Goal: Task Accomplishment & Management: Use online tool/utility

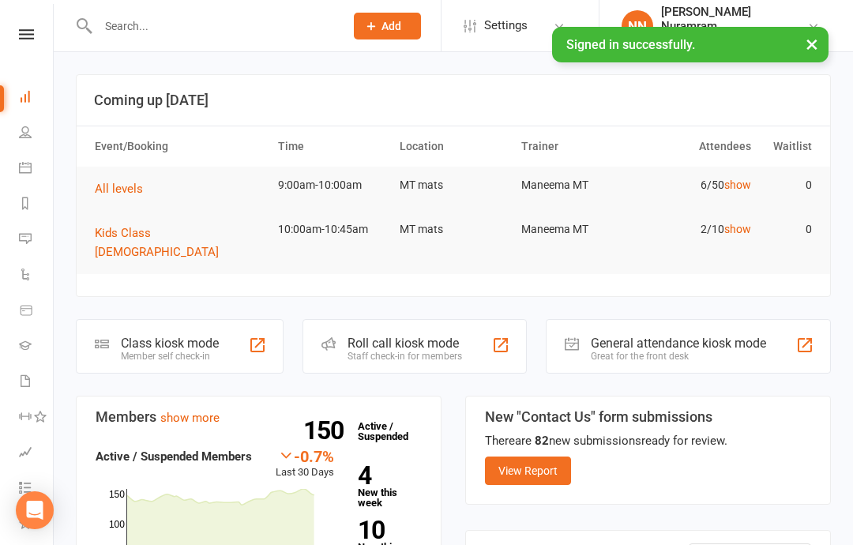
click at [738, 186] on link "show" at bounding box center [738, 185] width 27 height 13
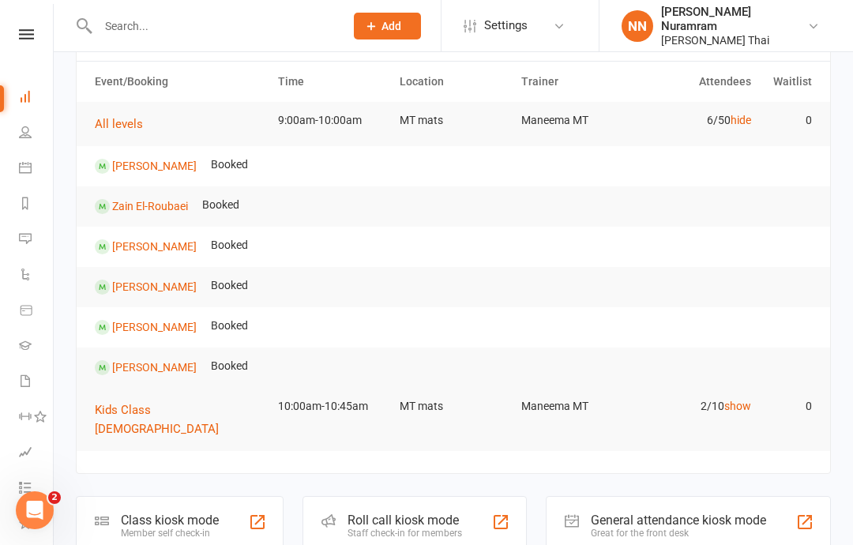
scroll to position [55, 0]
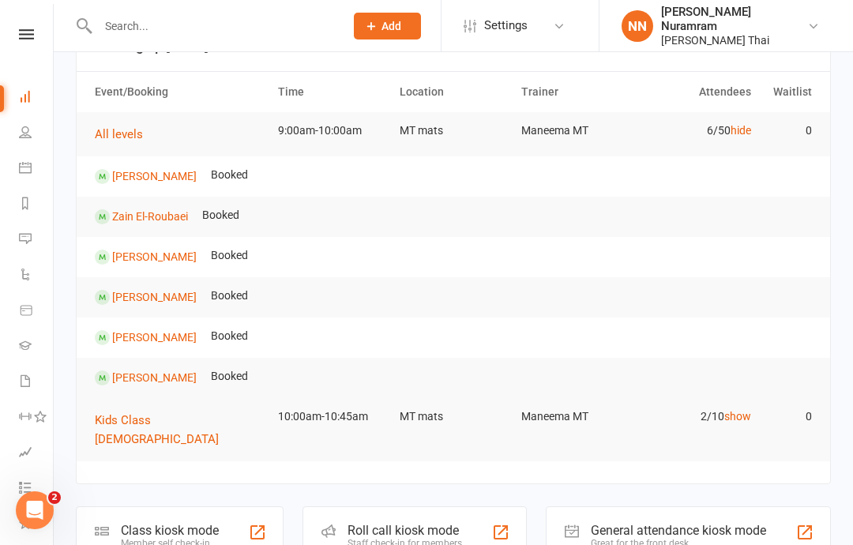
click at [220, 516] on div "Class kiosk mode Member self check-in" at bounding box center [180, 534] width 208 height 55
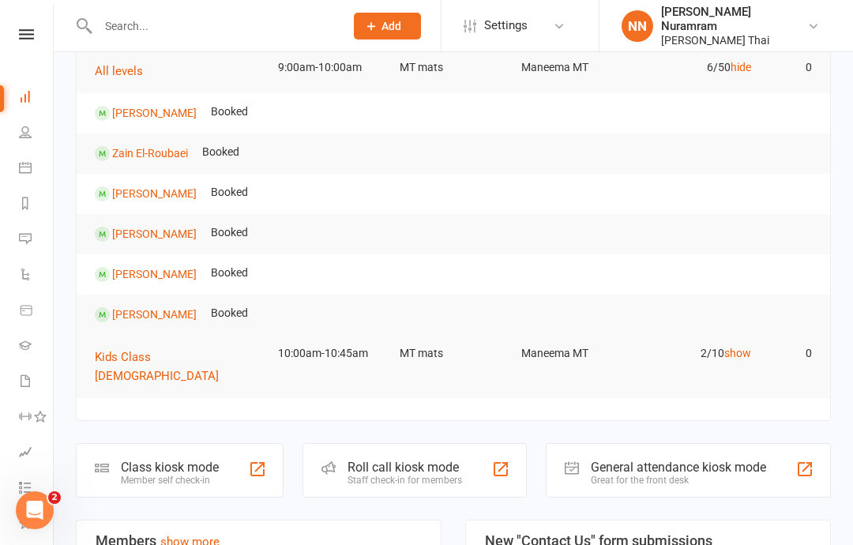
click at [260, 9] on div at bounding box center [205, 25] width 258 height 51
click at [174, 32] on input "text" at bounding box center [213, 26] width 240 height 22
type input "Domin"
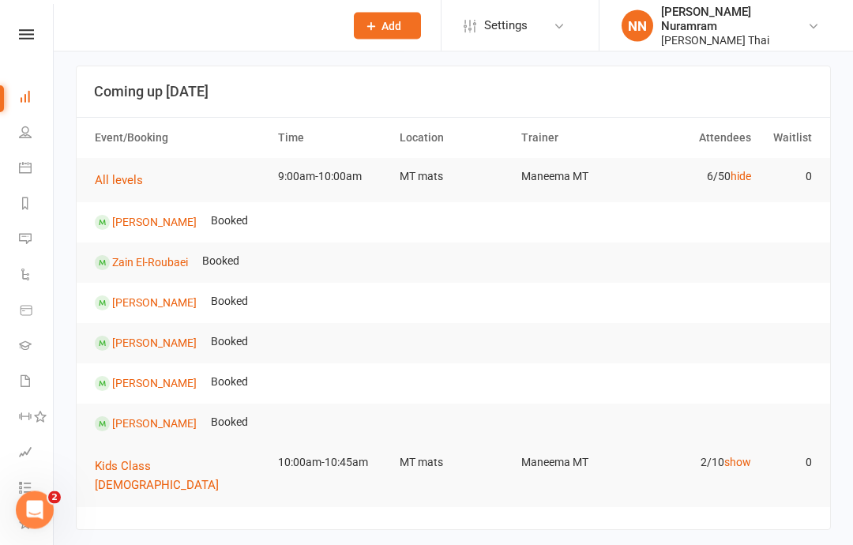
scroll to position [0, 0]
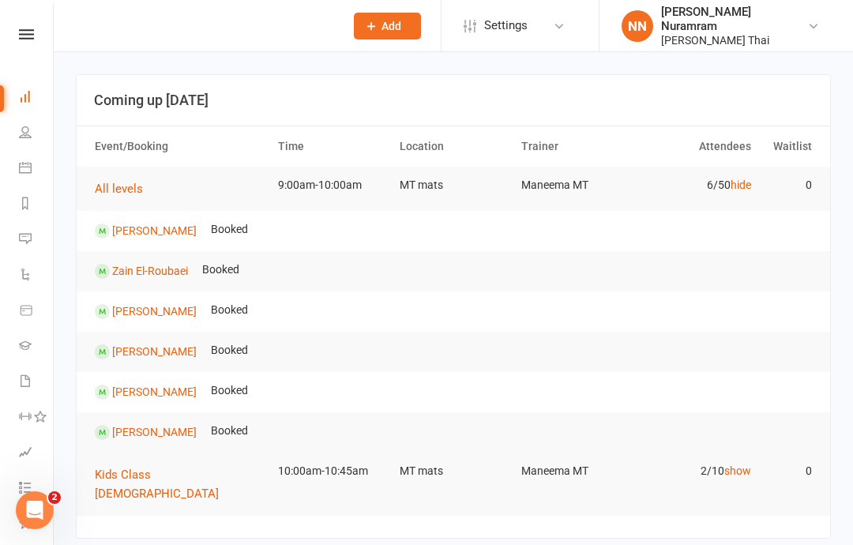
click at [24, 130] on icon at bounding box center [25, 132] width 13 height 13
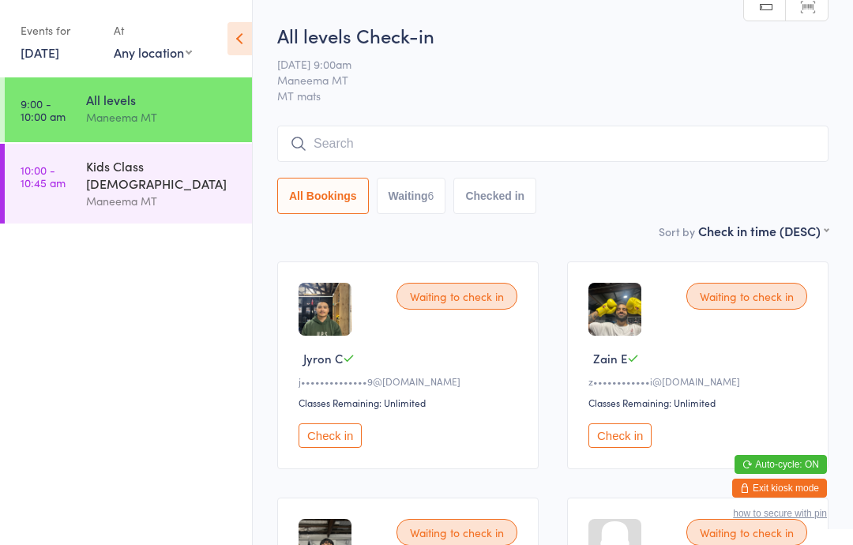
click at [552, 153] on input "search" at bounding box center [553, 144] width 552 height 36
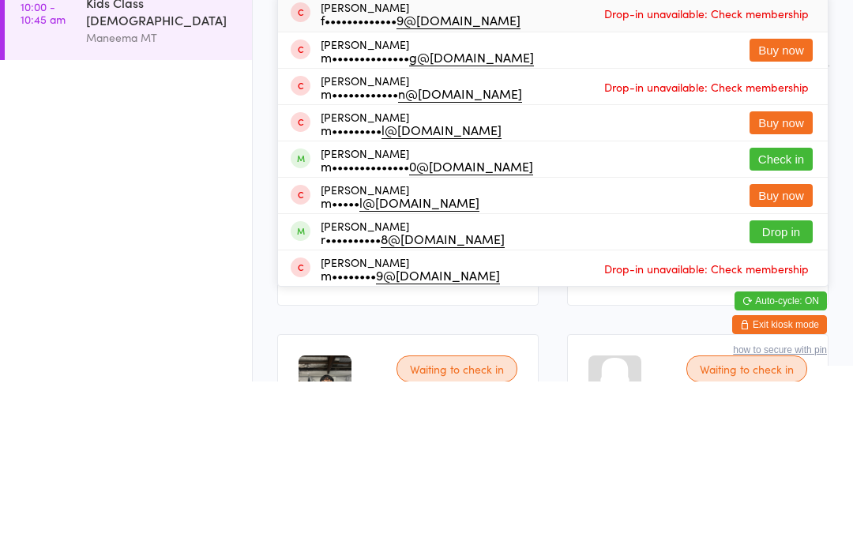
type input "Mic"
click at [774, 311] on button "Check in" at bounding box center [781, 322] width 63 height 23
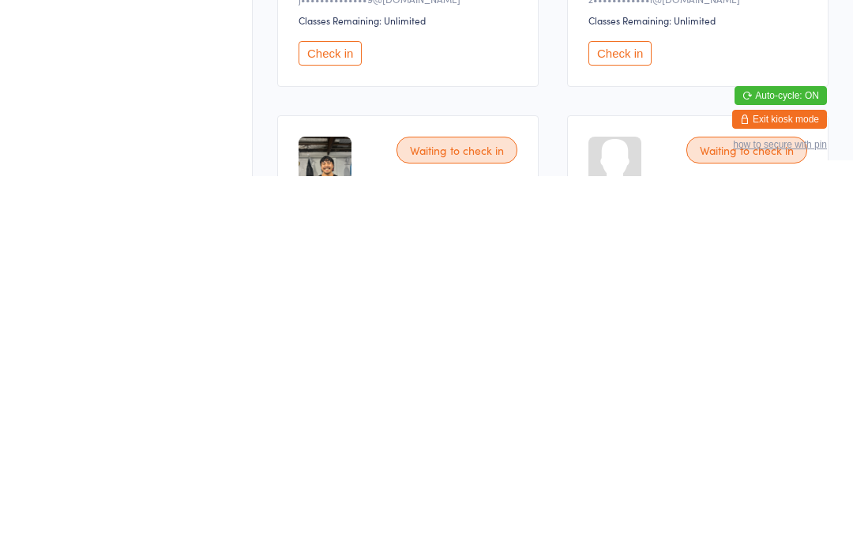
scroll to position [114, 0]
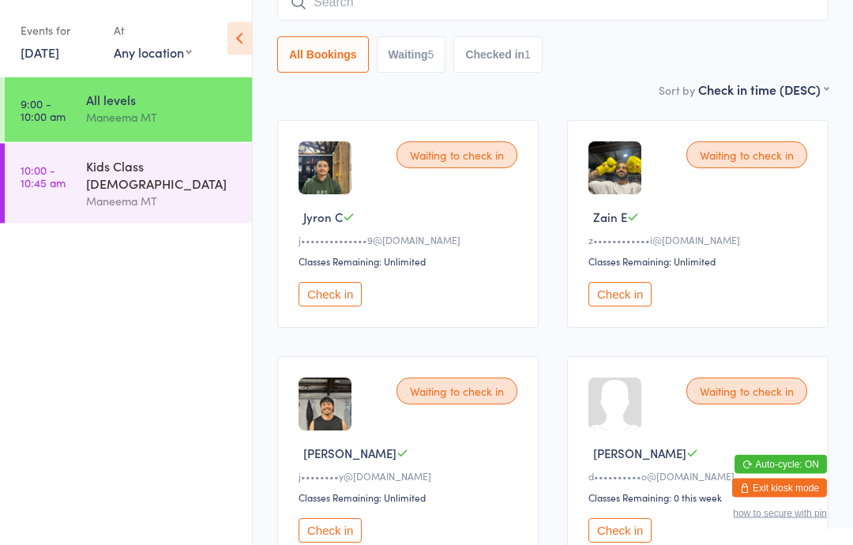
click at [333, 544] on button "Check in" at bounding box center [330, 531] width 63 height 24
click at [352, 303] on button "Check in" at bounding box center [330, 294] width 63 height 24
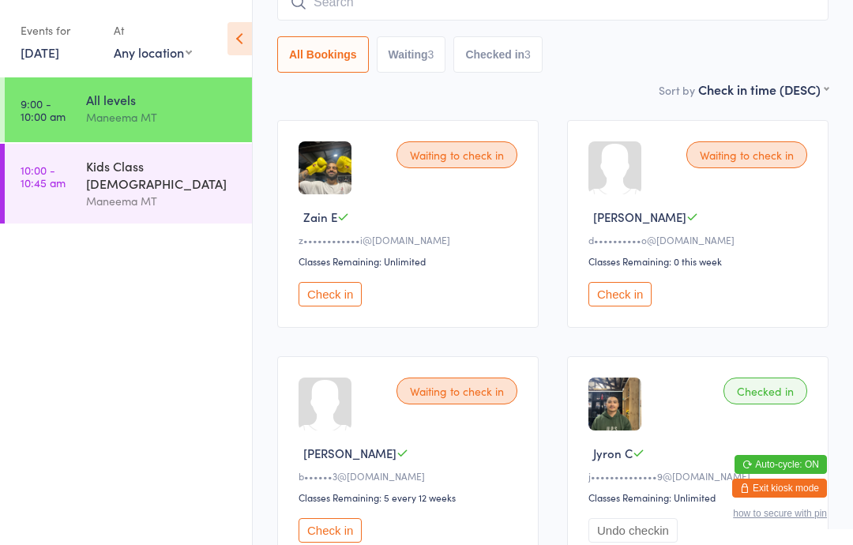
click at [340, 533] on button "Check in" at bounding box center [330, 530] width 63 height 24
click at [156, 99] on div "All levels" at bounding box center [162, 99] width 153 height 17
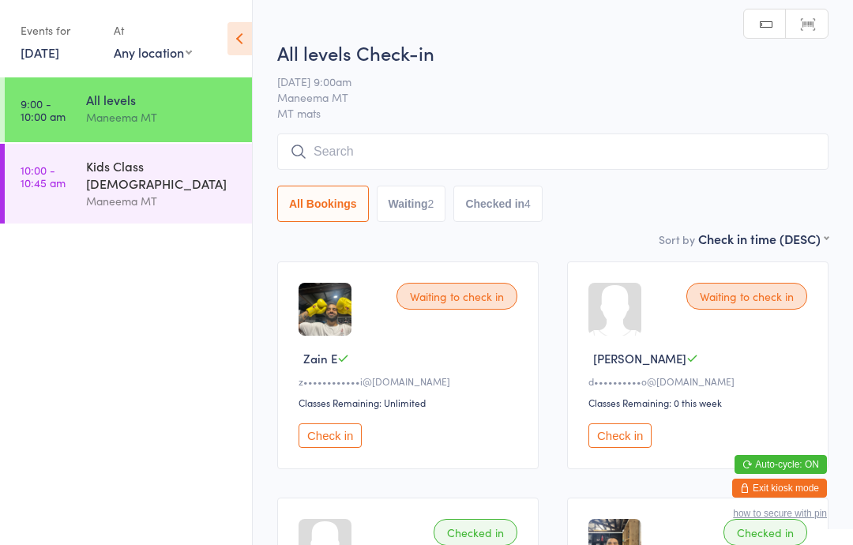
click at [367, 142] on input "search" at bounding box center [553, 152] width 552 height 36
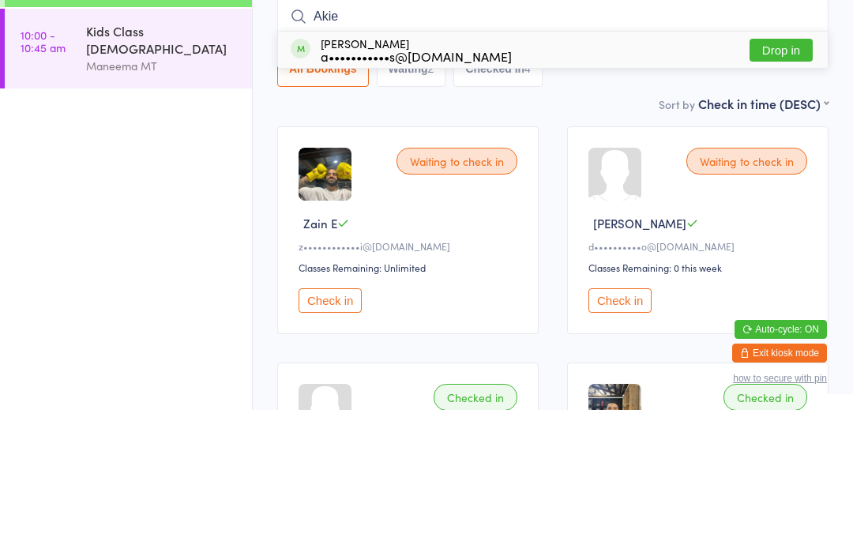
type input "Akie"
click at [382, 172] on div "Akie DOVITSAS a•••••••••••s@gmail.com" at bounding box center [416, 184] width 191 height 25
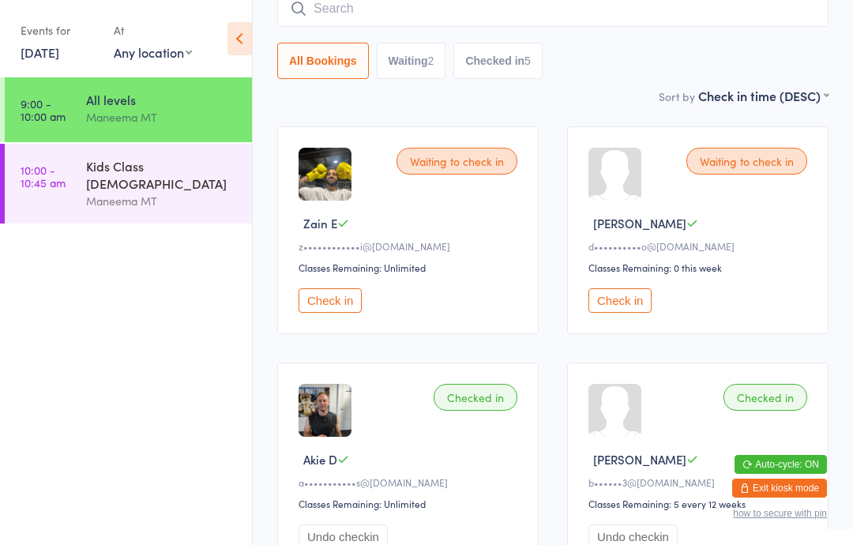
scroll to position [137, 0]
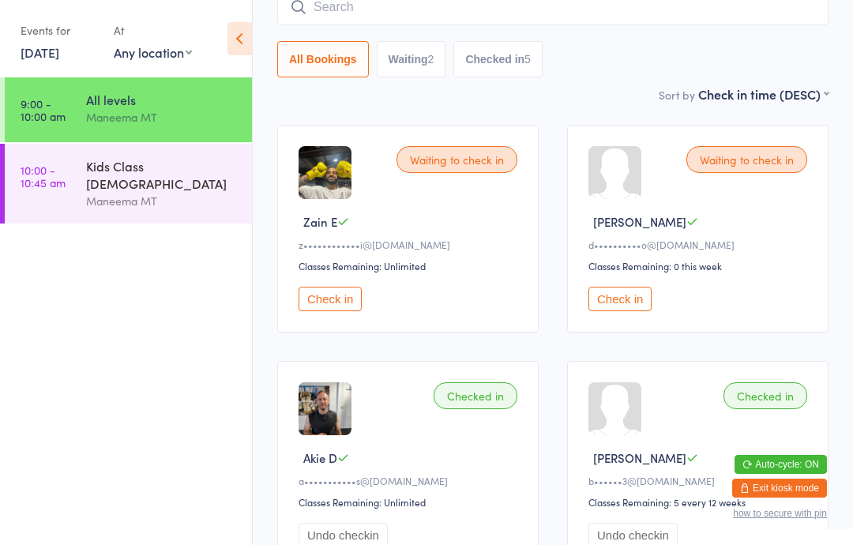
click at [621, 9] on input "search" at bounding box center [553, 7] width 552 height 36
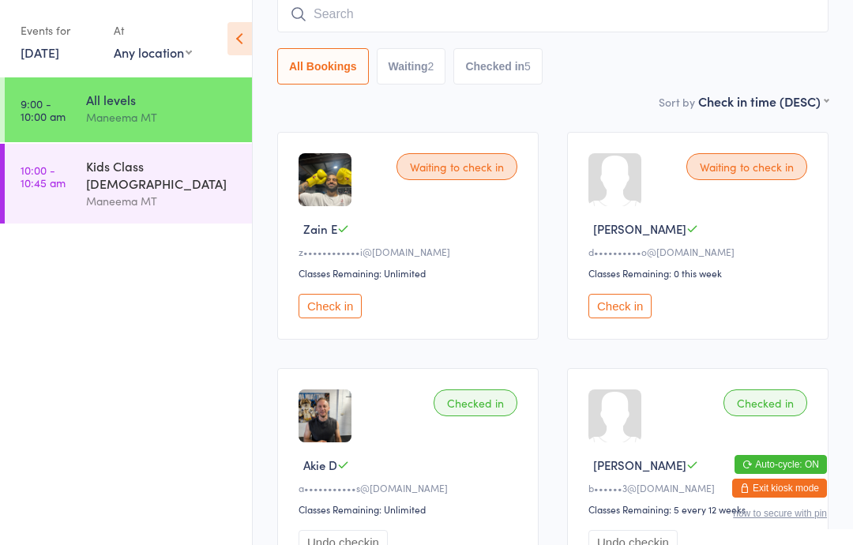
scroll to position [127, 0]
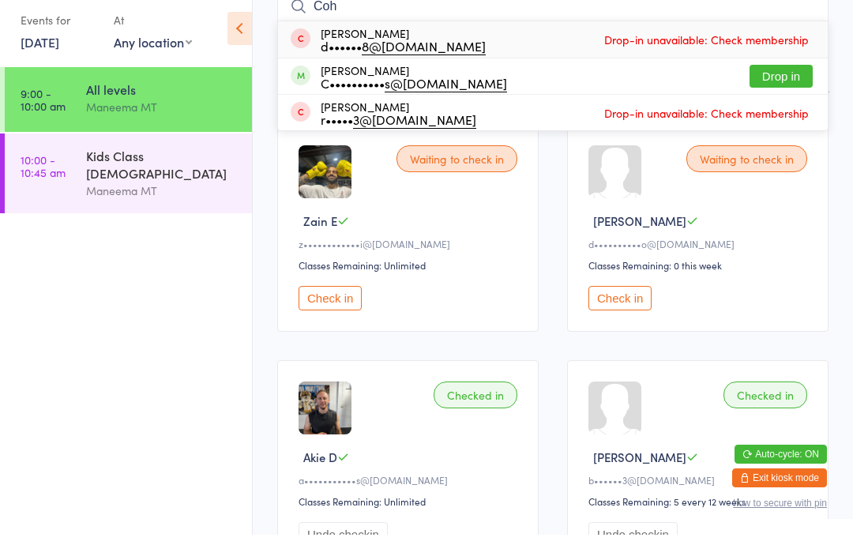
type input "Coh"
click at [780, 76] on button "Drop in" at bounding box center [781, 86] width 63 height 23
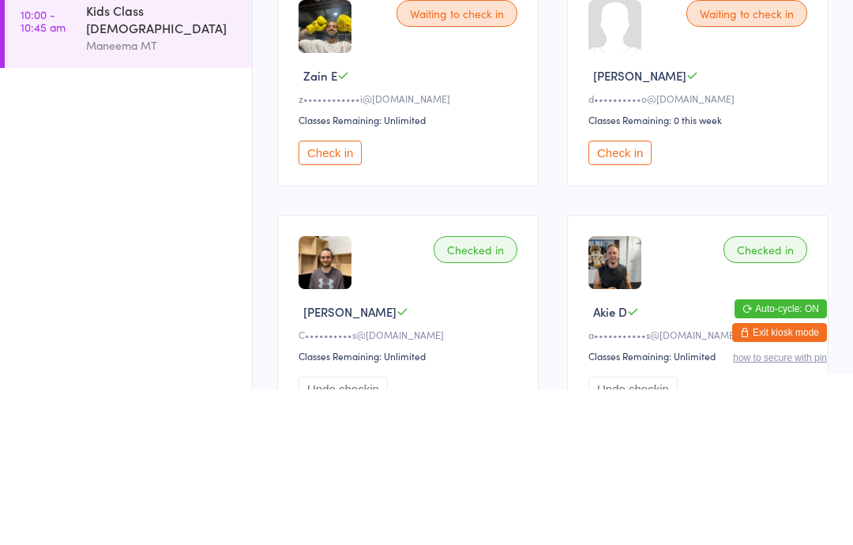
click at [345, 296] on button "Check in" at bounding box center [330, 308] width 63 height 24
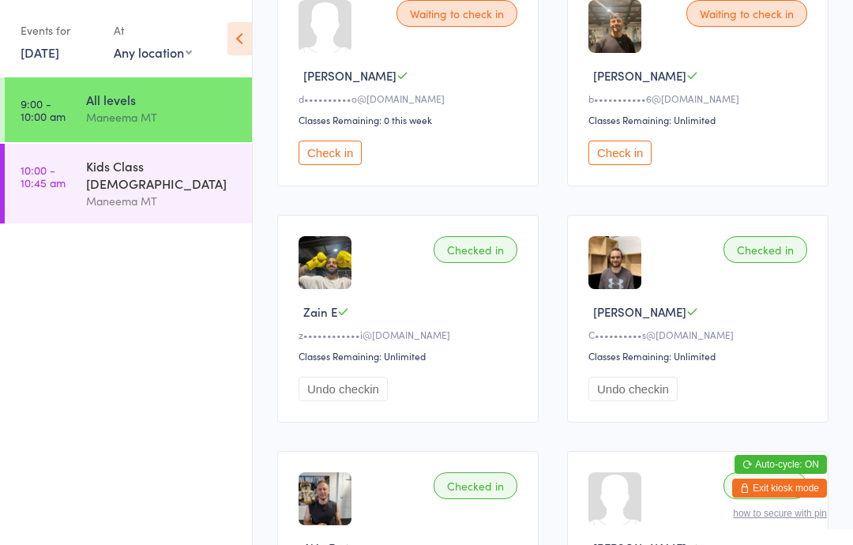
click at [333, 157] on button "Check in" at bounding box center [330, 153] width 63 height 24
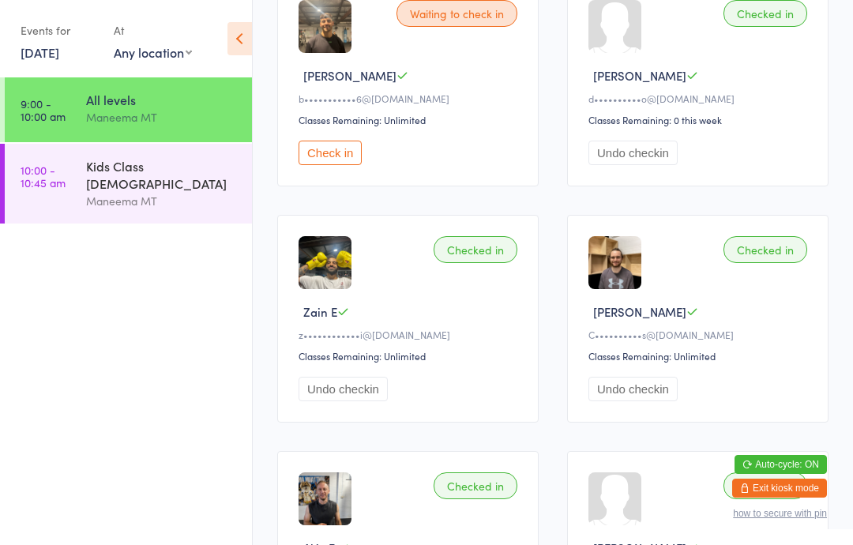
click at [323, 165] on button "Check in" at bounding box center [330, 153] width 63 height 24
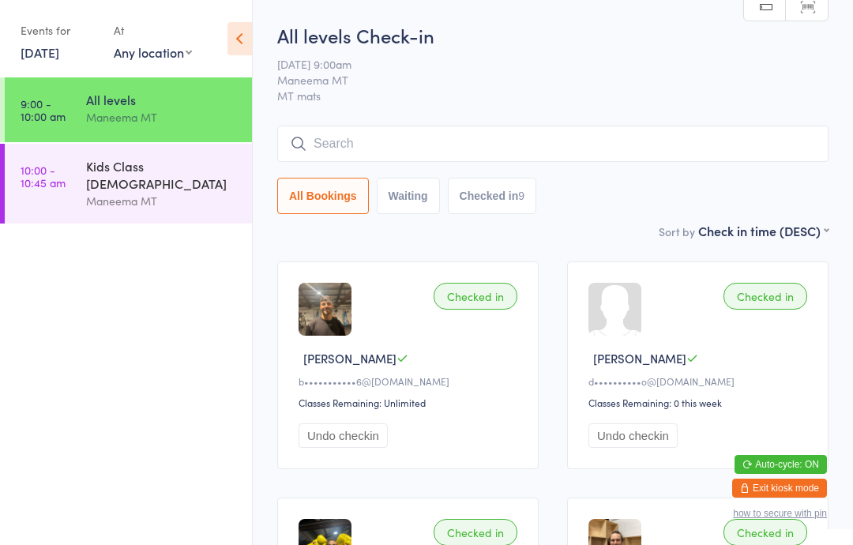
scroll to position [7, 0]
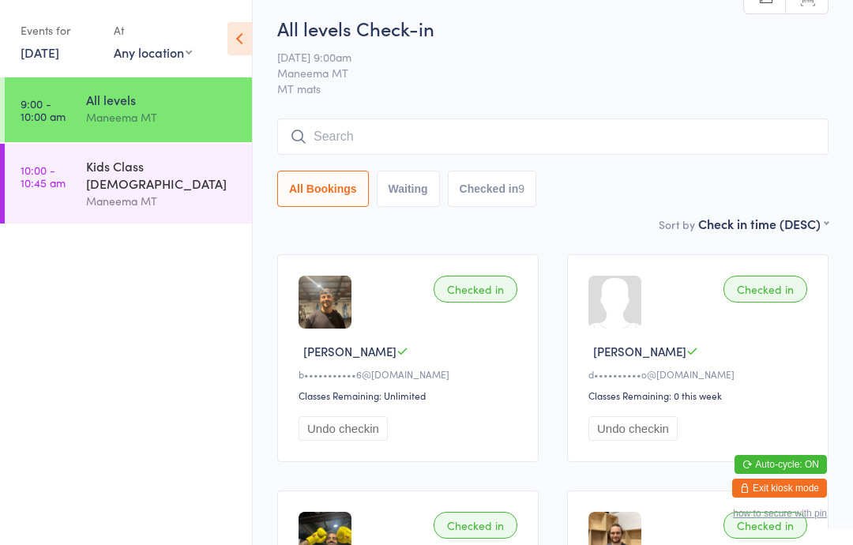
click at [626, 307] on div at bounding box center [615, 302] width 53 height 53
click at [600, 299] on div at bounding box center [615, 302] width 53 height 53
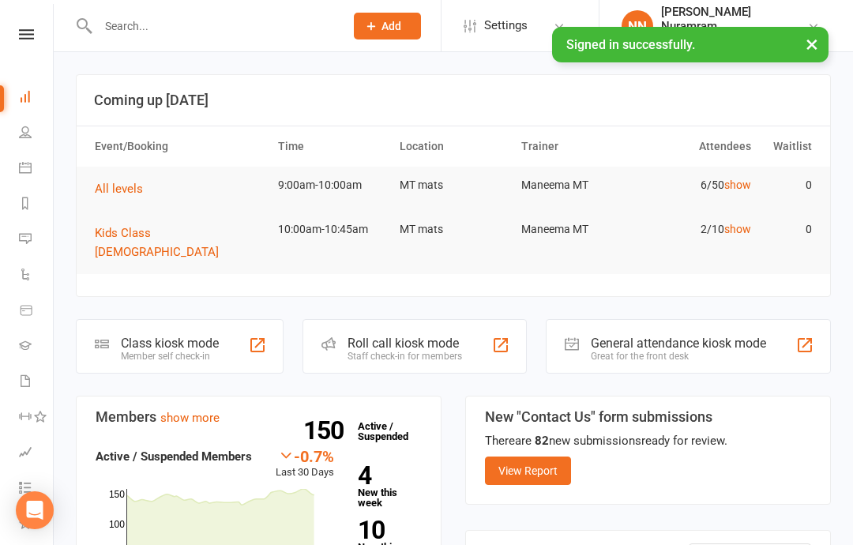
click at [194, 19] on input "text" at bounding box center [213, 26] width 240 height 22
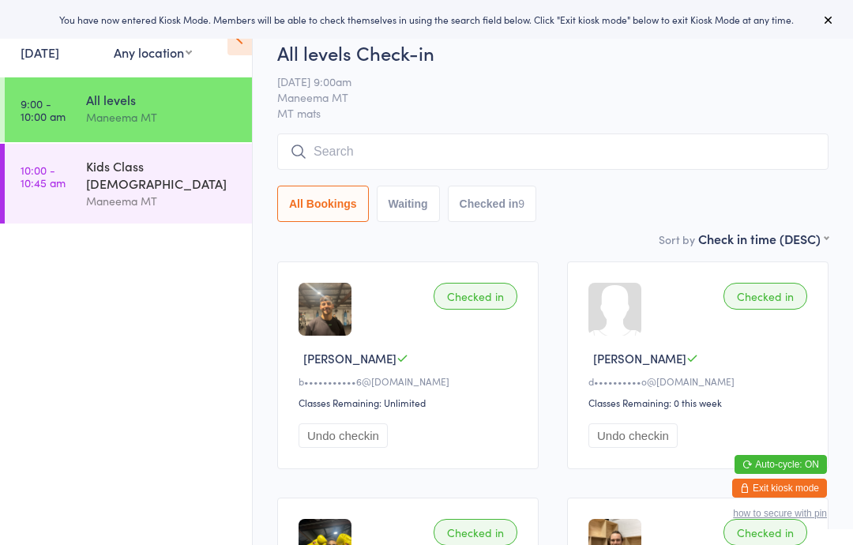
click at [623, 322] on div at bounding box center [615, 309] width 53 height 53
click at [513, 156] on input "search" at bounding box center [553, 152] width 552 height 36
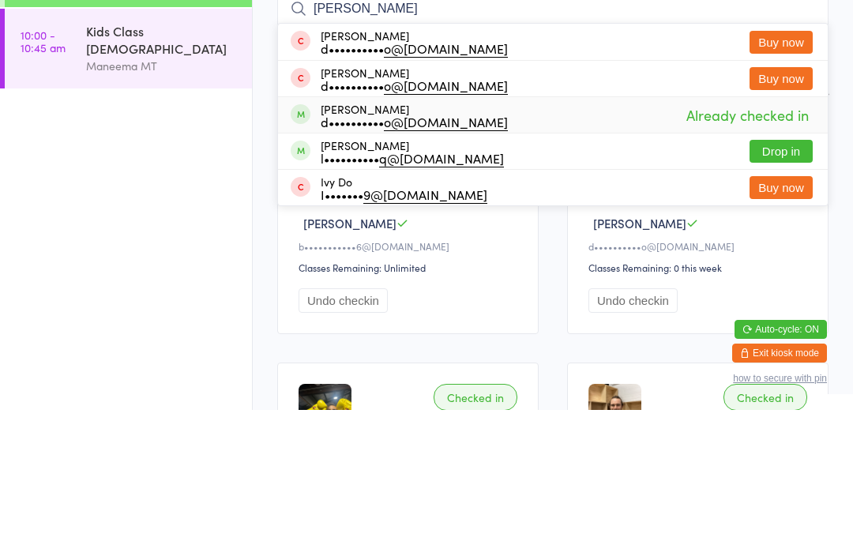
type input "[PERSON_NAME]"
click at [308, 239] on span at bounding box center [301, 249] width 20 height 20
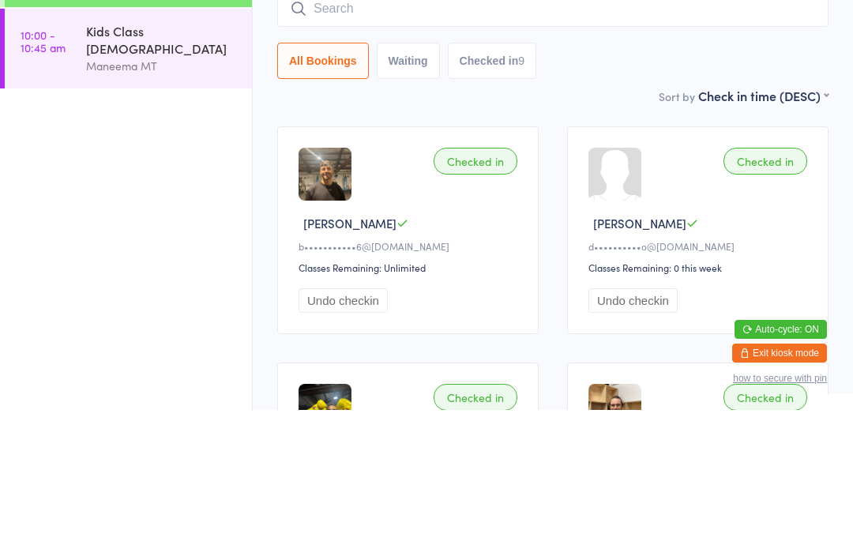
scroll to position [135, 0]
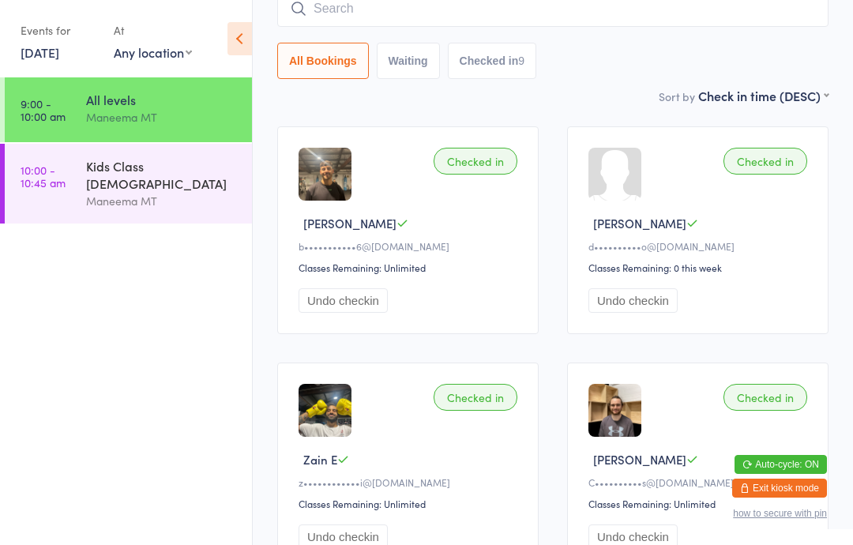
click at [624, 177] on div at bounding box center [615, 174] width 53 height 53
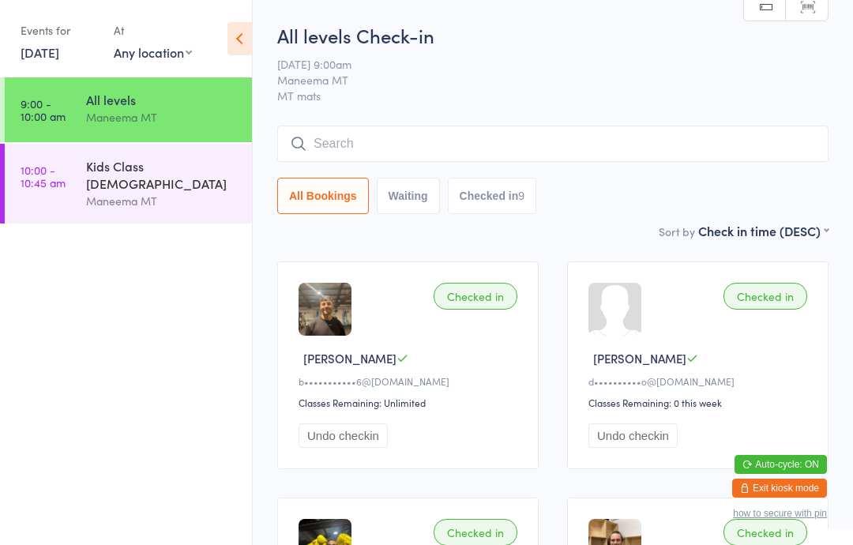
click at [424, 137] on input "search" at bounding box center [553, 144] width 552 height 36
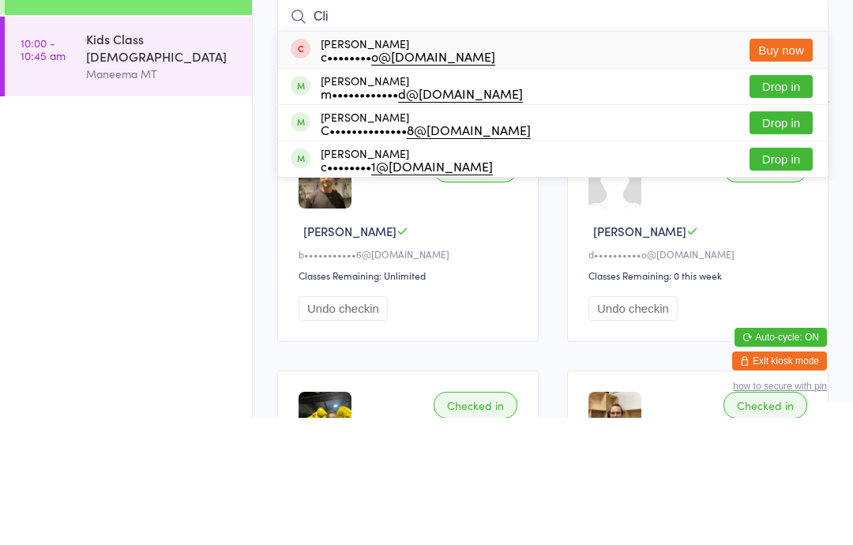
type input "Cli"
click at [773, 239] on button "Drop in" at bounding box center [781, 250] width 63 height 23
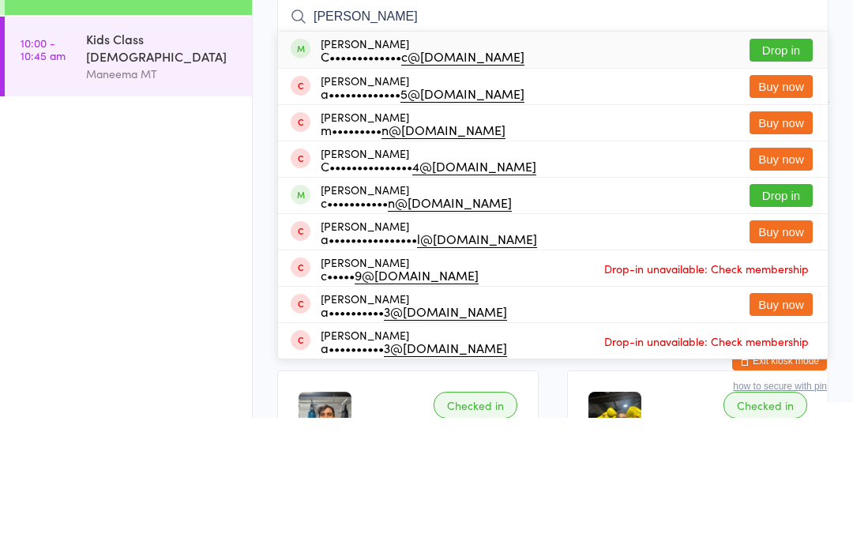
type input "Camilo"
click at [778, 166] on button "Drop in" at bounding box center [781, 177] width 63 height 23
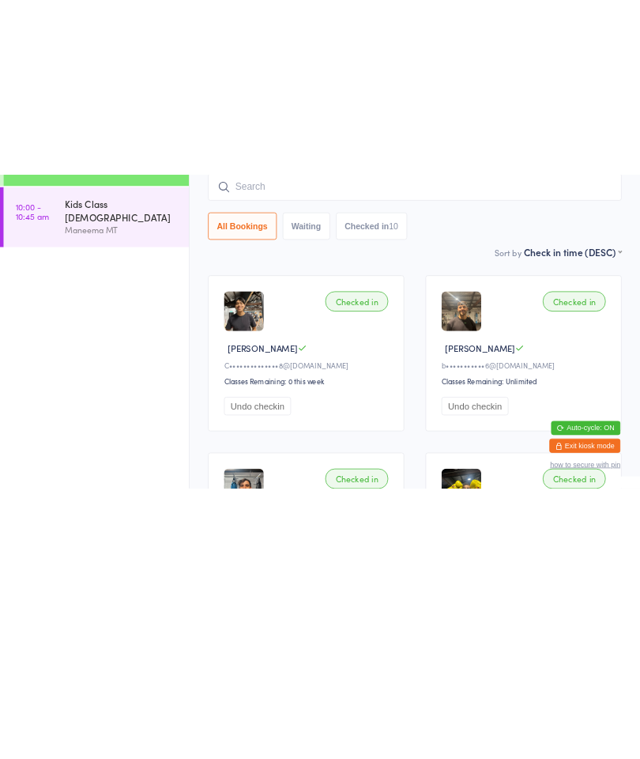
scroll to position [127, 0]
